Goal: Transaction & Acquisition: Subscribe to service/newsletter

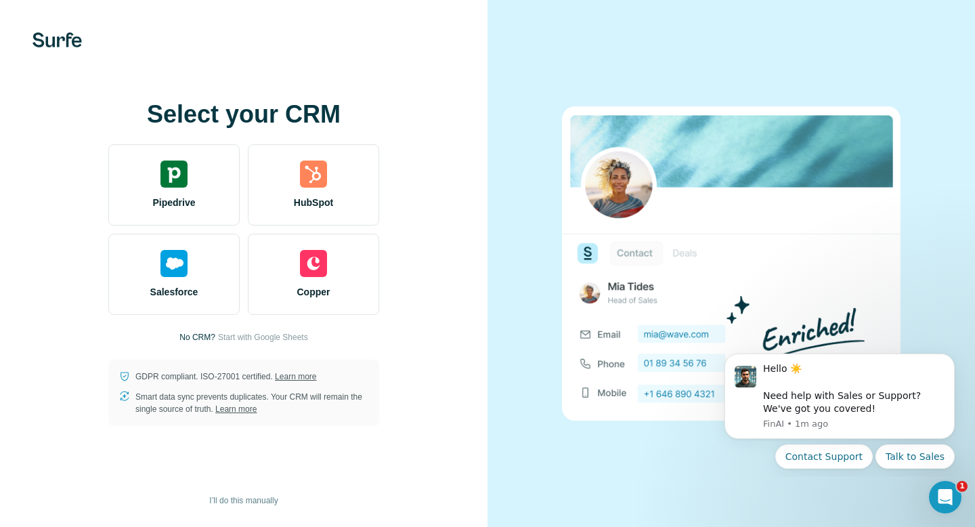
click at [599, 72] on div at bounding box center [730, 263] width 487 height 527
